Goal: Check status: Check status

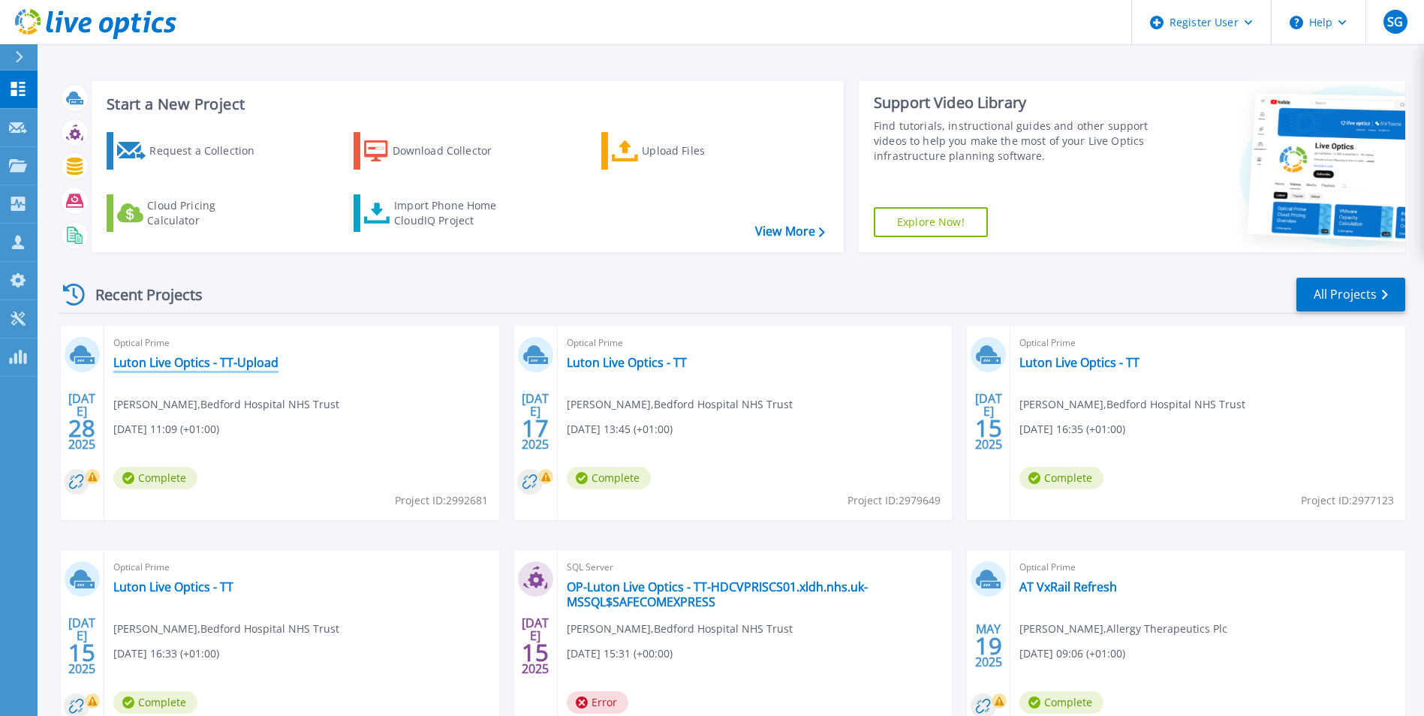
click at [224, 360] on link "Luton Live Optics - TT-Upload" at bounding box center [195, 362] width 165 height 15
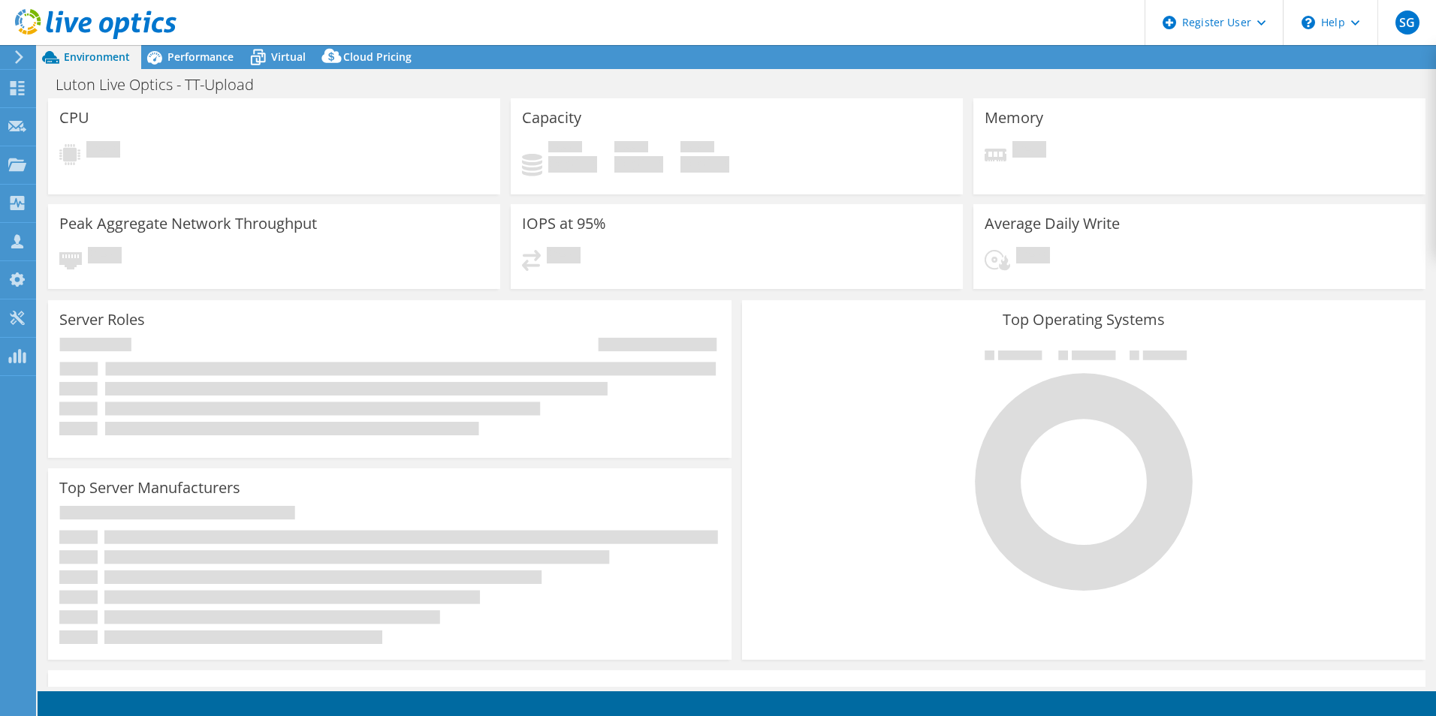
select select "EULondon"
select select "GBP"
select select "EULondon"
select select "USD"
